Goal: Information Seeking & Learning: Find specific page/section

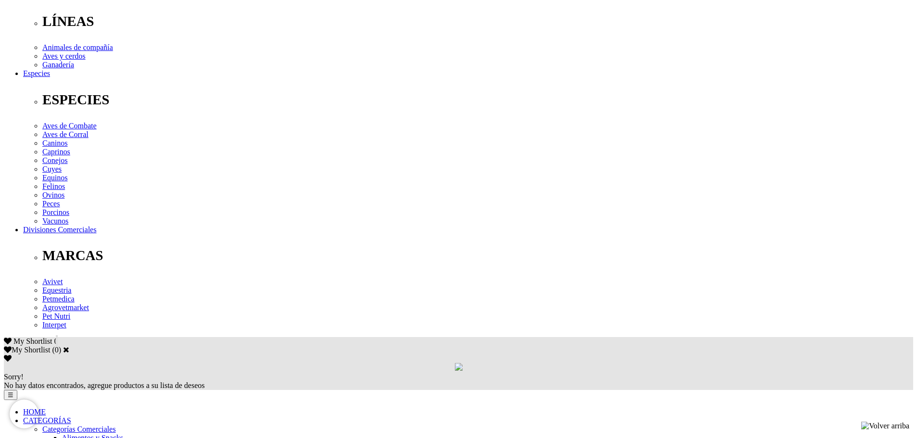
scroll to position [337, 0]
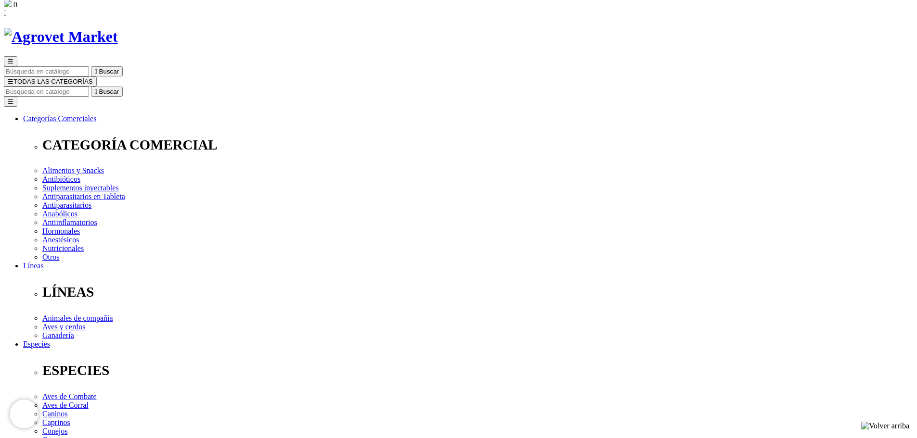
scroll to position [195, 0]
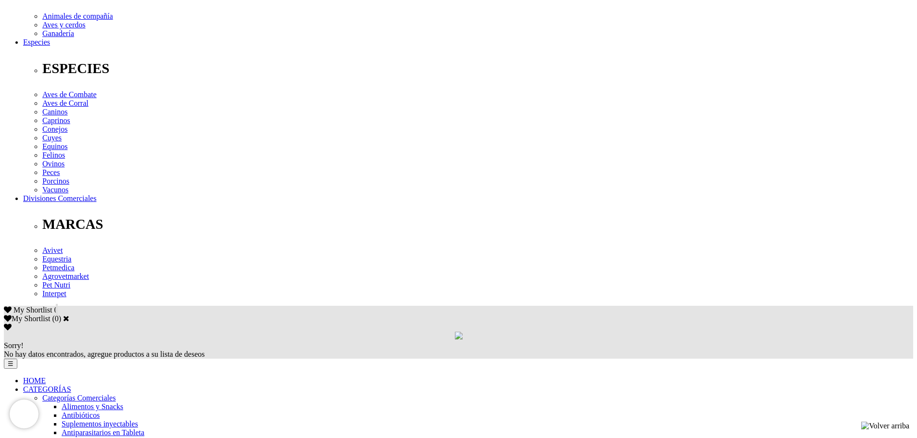
scroll to position [337, 0]
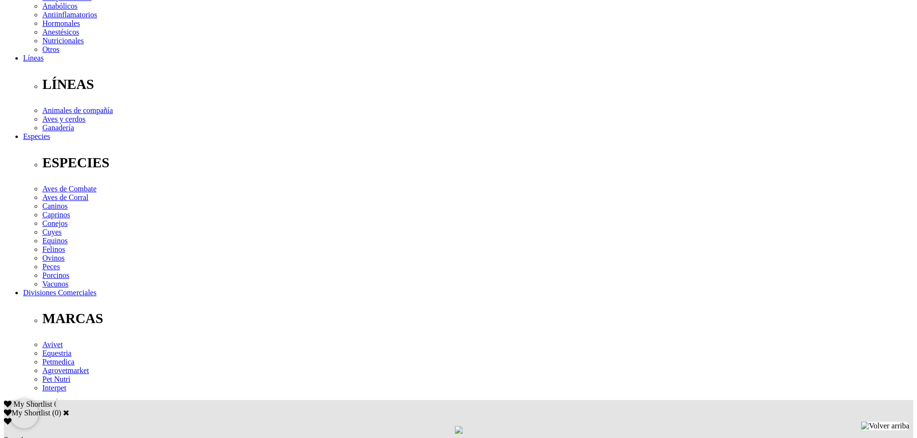
scroll to position [433, 0]
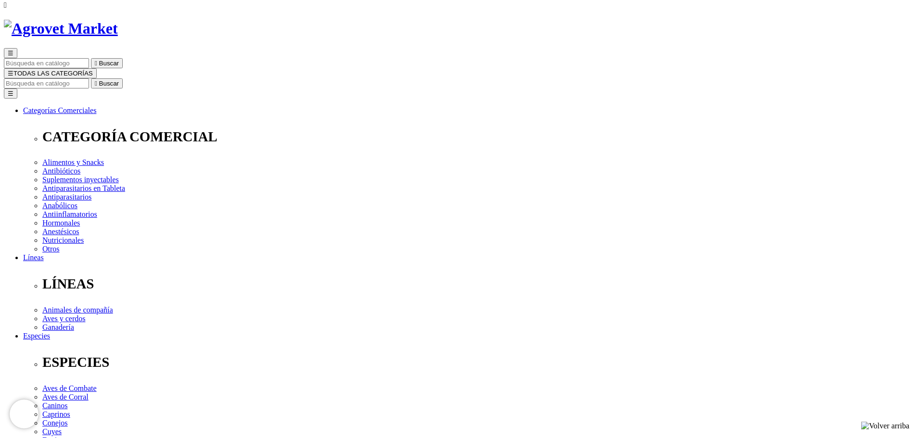
scroll to position [135, 0]
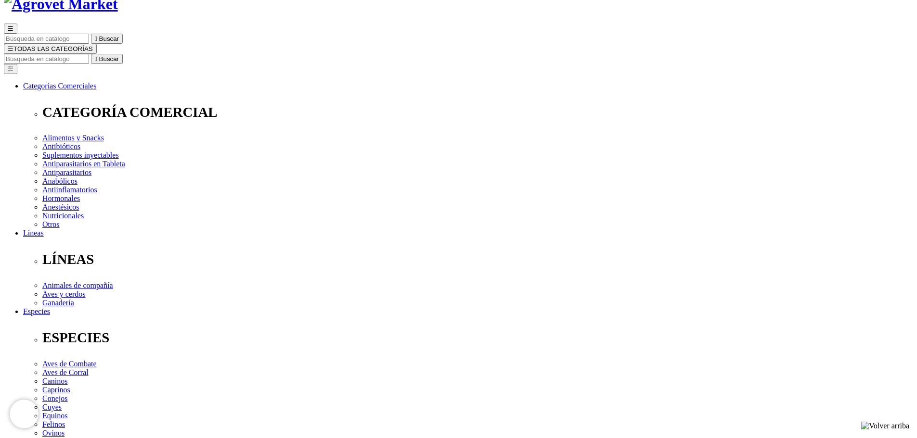
scroll to position [96, 0]
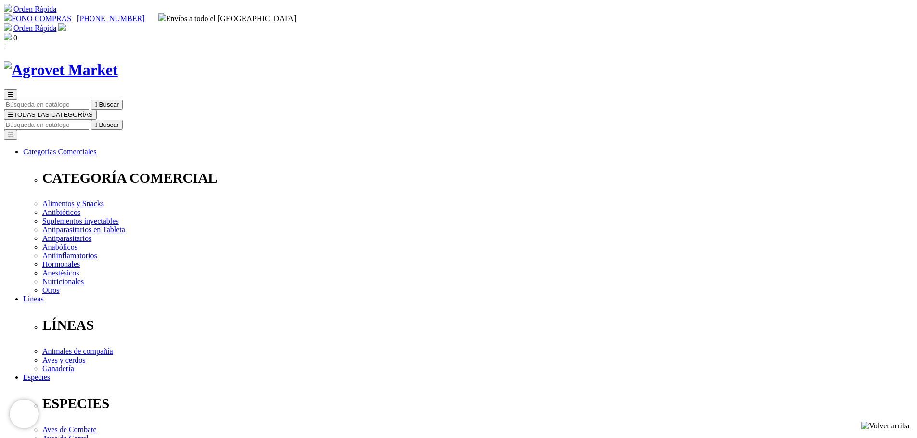
checkbox input "true"
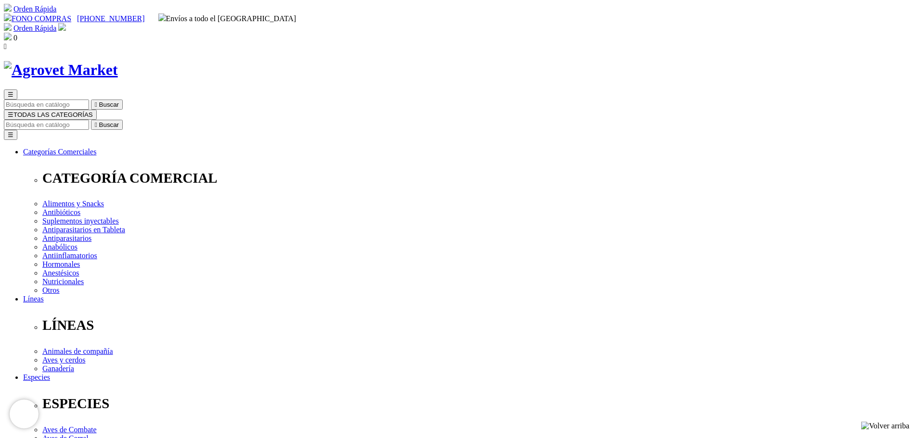
click at [118, 10] on nav "Orden Rápida FONO COMPRAS [PHONE_NUMBER] Envíos a todo el [GEOGRAPHIC_DATA] Ord…" at bounding box center [458, 27] width 909 height 47
